Goal: Transaction & Acquisition: Obtain resource

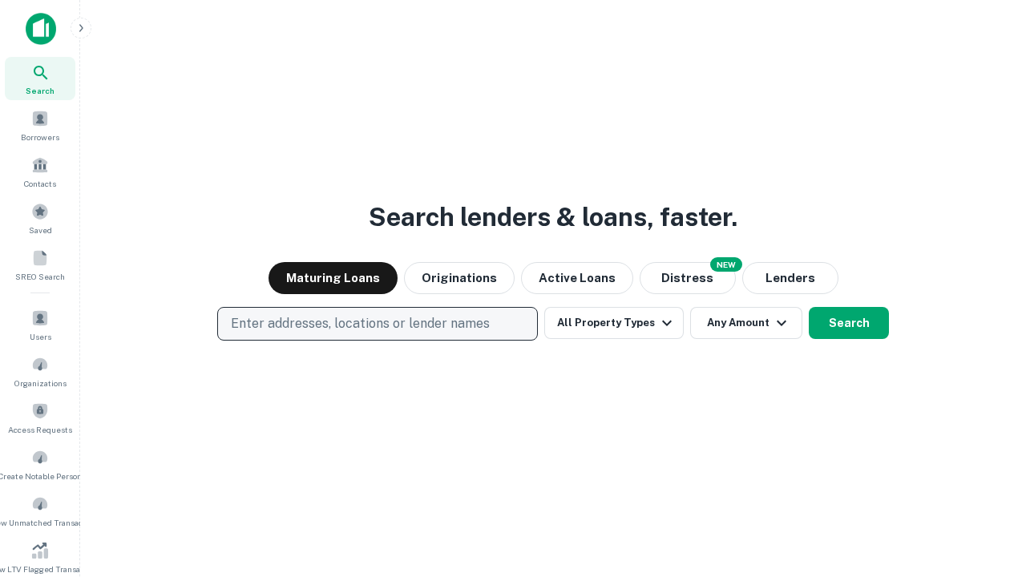
click at [377, 324] on p "Enter addresses, locations or lender names" at bounding box center [360, 323] width 259 height 19
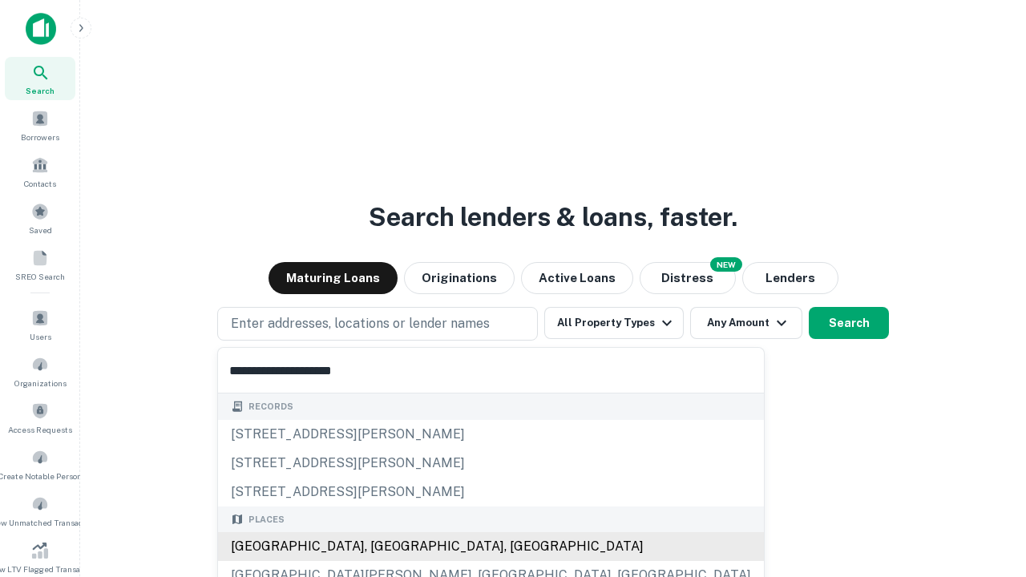
click at [383, 546] on div "Santa Monica, CA, USA" at bounding box center [491, 546] width 546 height 29
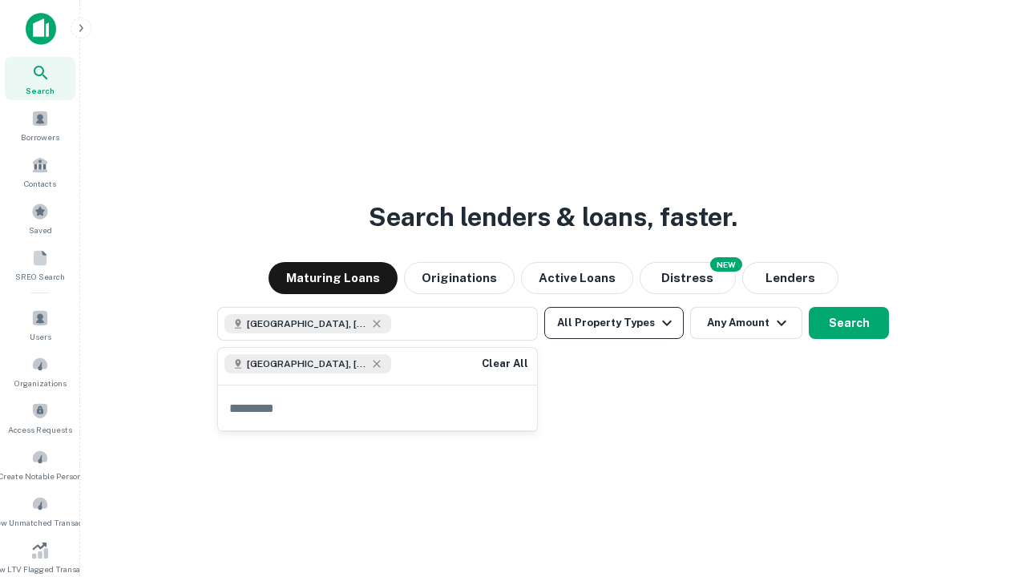
click at [614, 323] on button "All Property Types" at bounding box center [613, 323] width 139 height 32
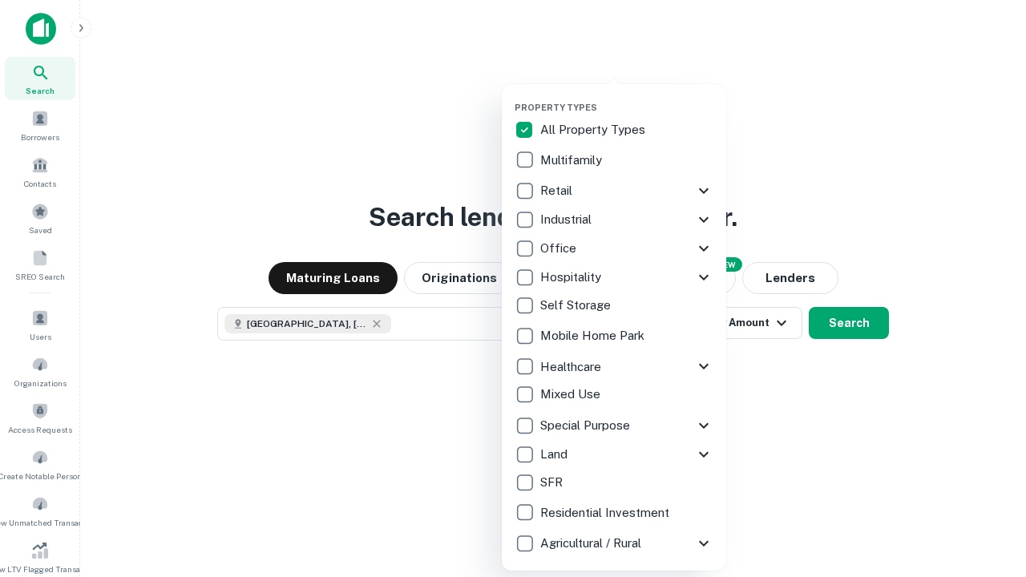
click at [627, 97] on button "button" at bounding box center [626, 97] width 224 height 1
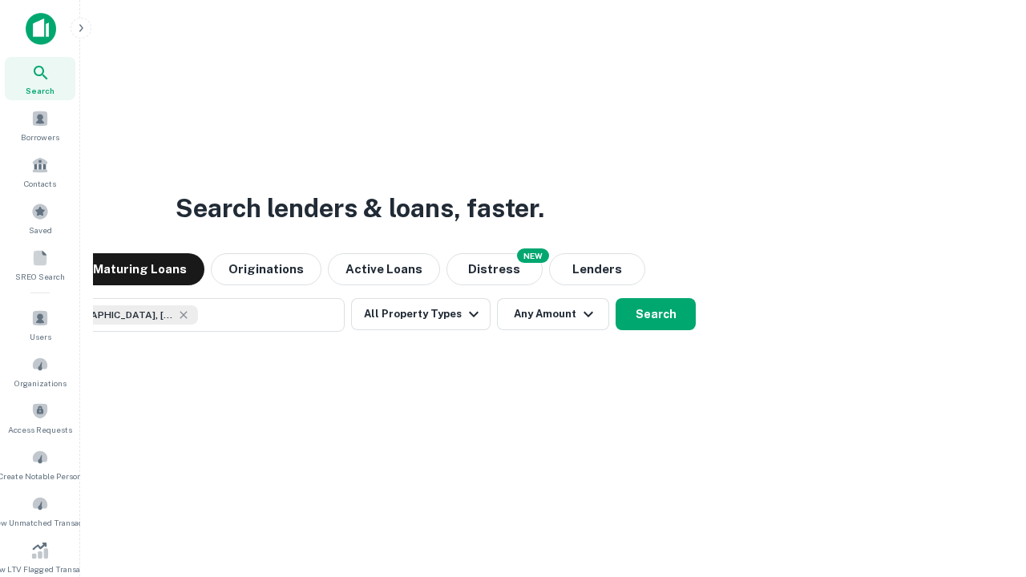
scroll to position [26, 0]
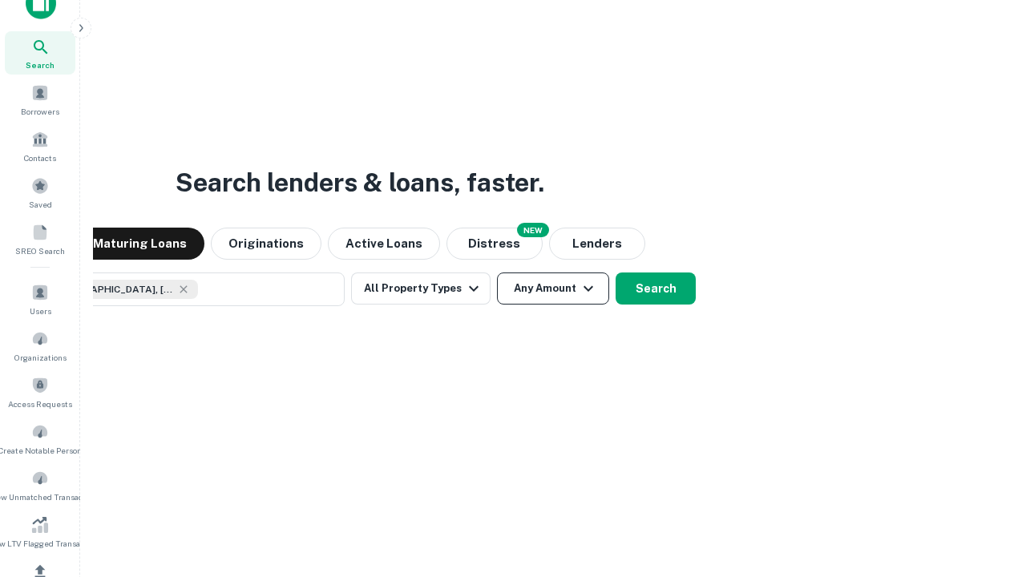
click at [497, 272] on button "Any Amount" at bounding box center [553, 288] width 112 height 32
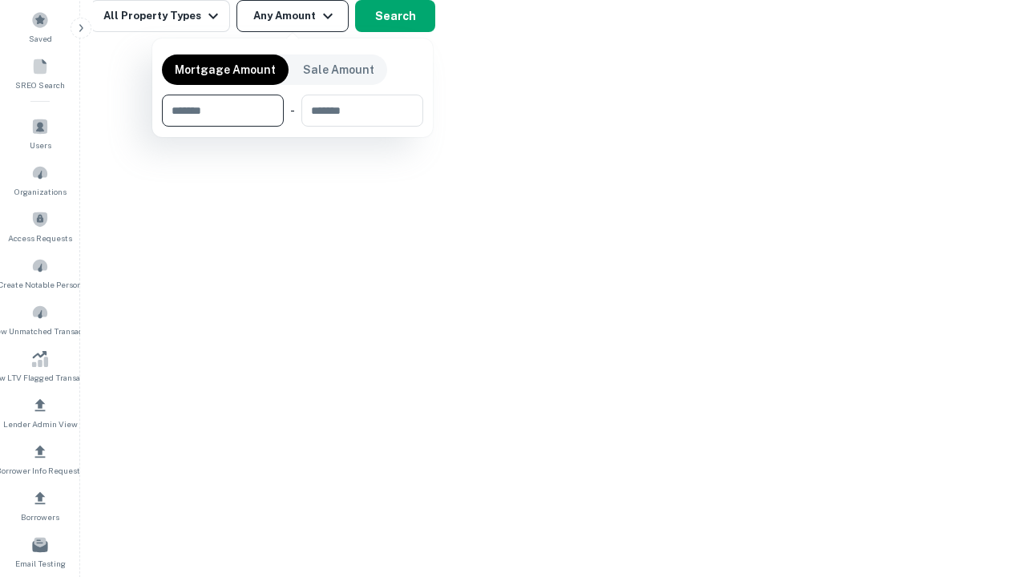
type input "*******"
click at [292, 127] on button "button" at bounding box center [292, 127] width 261 height 1
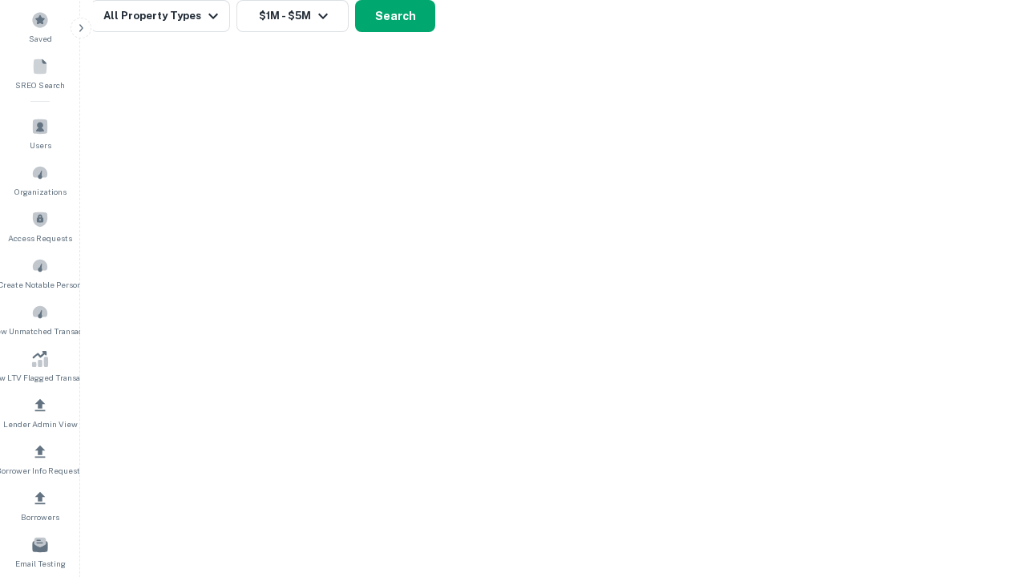
scroll to position [9, 296]
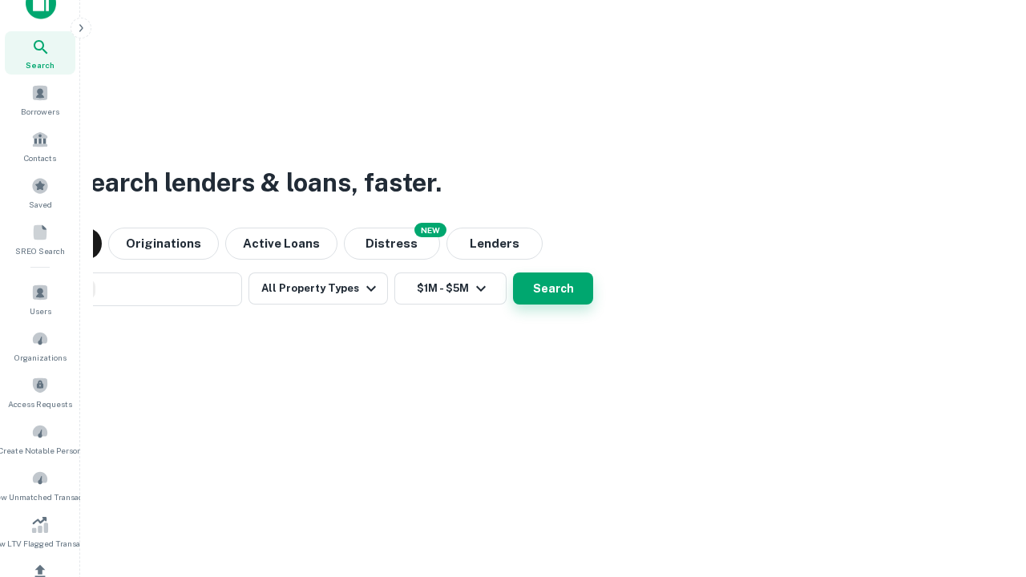
click at [513, 272] on button "Search" at bounding box center [553, 288] width 80 height 32
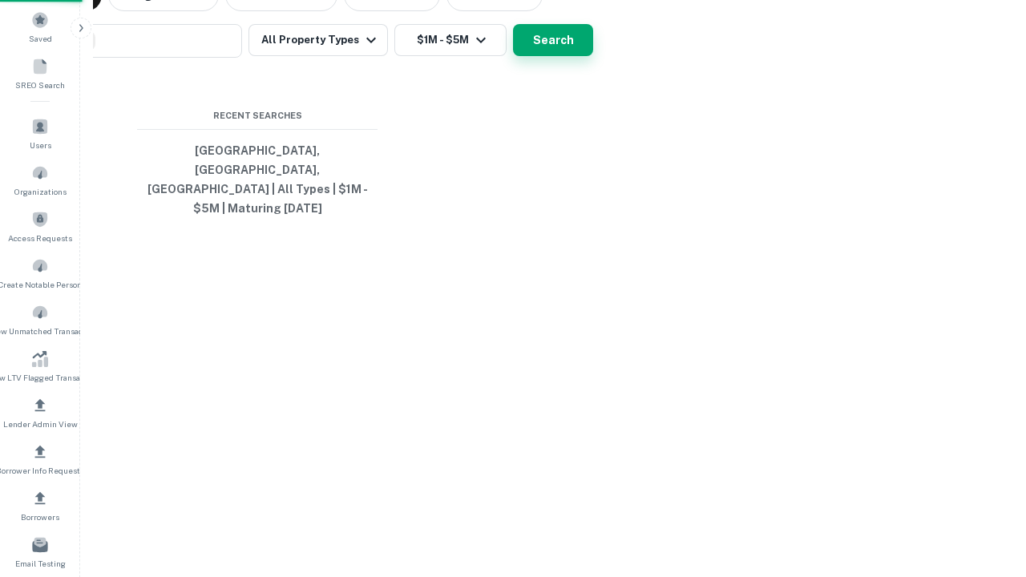
scroll to position [52, 453]
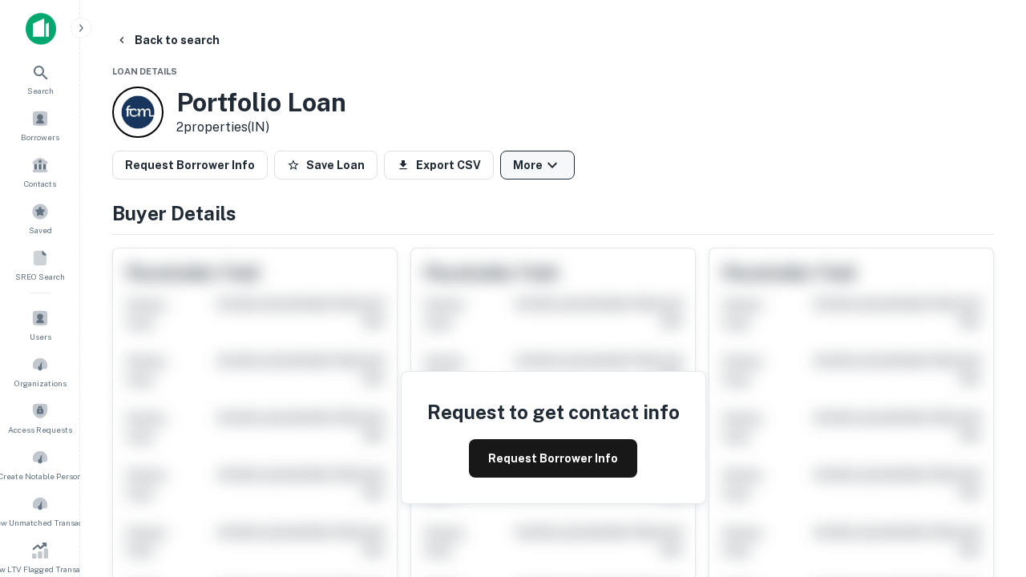
click at [537, 165] on button "More" at bounding box center [537, 165] width 75 height 29
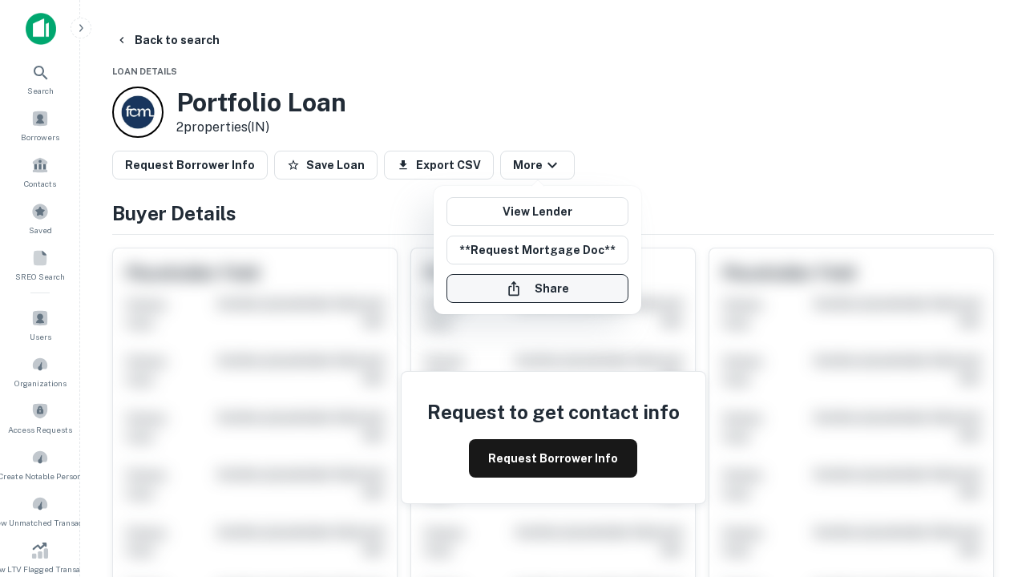
click at [537, 288] on button "Share" at bounding box center [537, 288] width 182 height 29
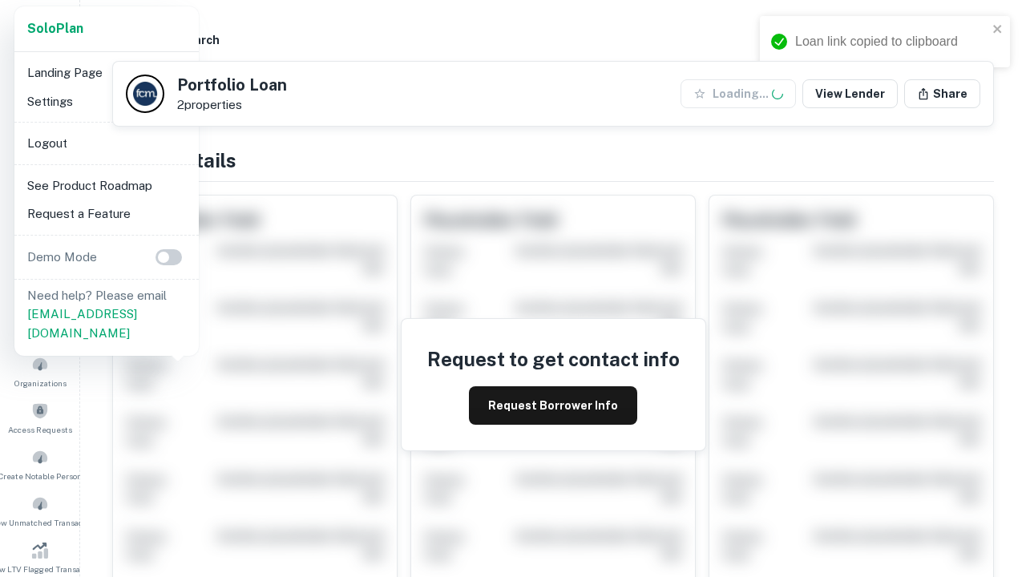
scroll to position [558, 0]
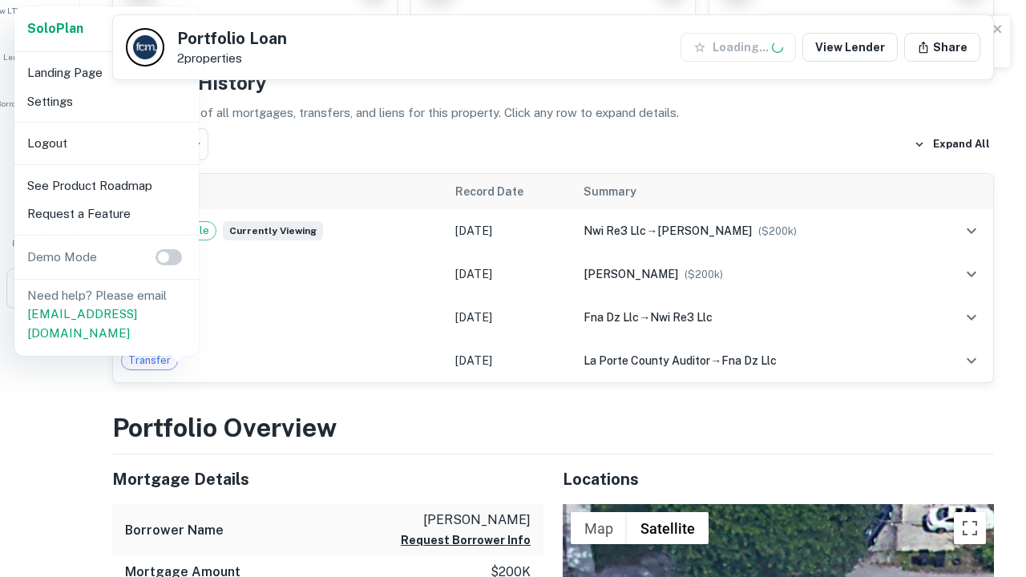
click at [106, 143] on li "Logout" at bounding box center [106, 143] width 171 height 29
